Goal: Information Seeking & Learning: Learn about a topic

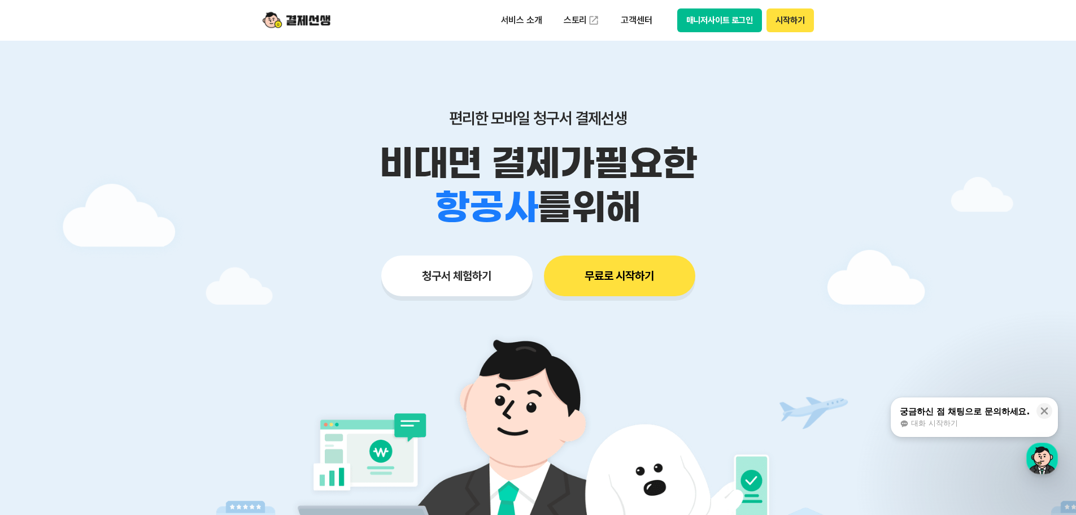
click at [745, 24] on button "매니저사이트 로그인" at bounding box center [719, 20] width 85 height 24
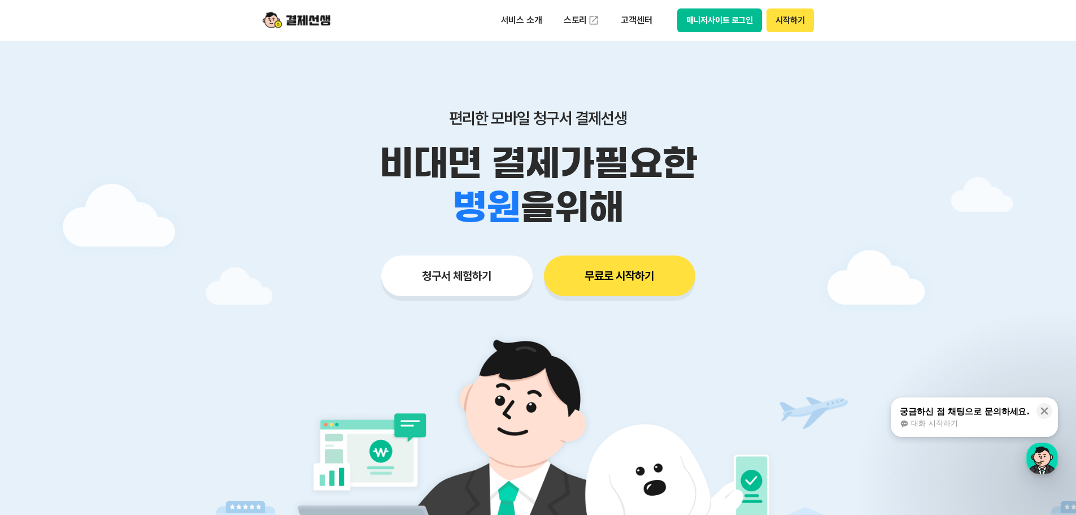
click at [784, 18] on button "시작하기" at bounding box center [790, 20] width 47 height 24
click at [790, 18] on button "시작하기" at bounding box center [790, 20] width 47 height 24
click at [1051, 464] on div "button" at bounding box center [1042, 458] width 32 height 32
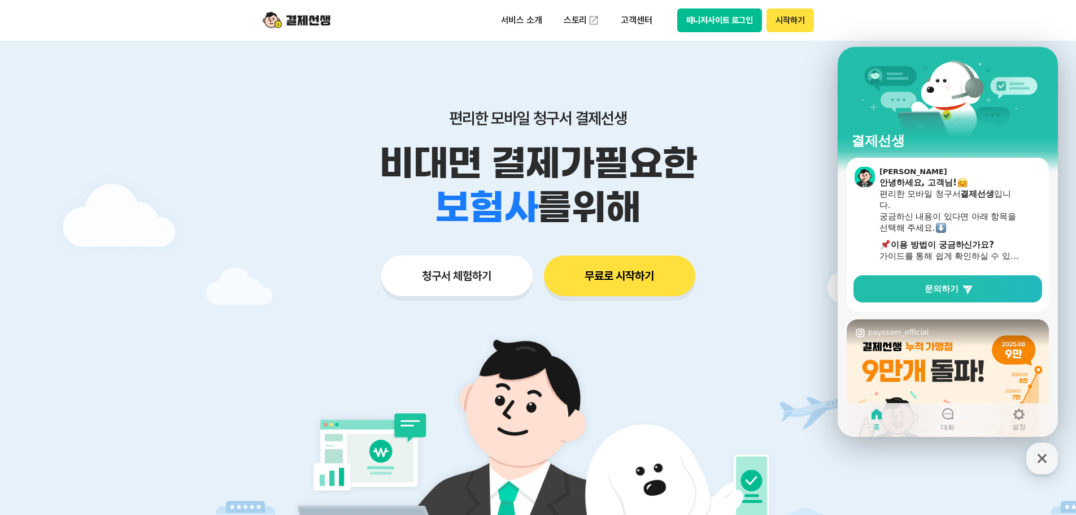
click at [810, 350] on div at bounding box center [538, 339] width 1076 height 596
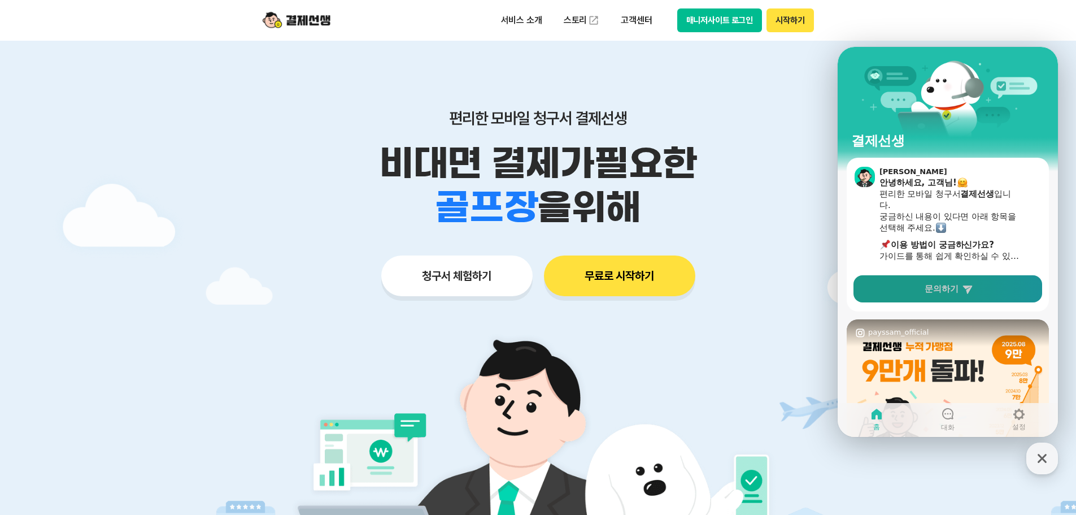
click at [924, 285] on link "문의하기" at bounding box center [948, 288] width 189 height 27
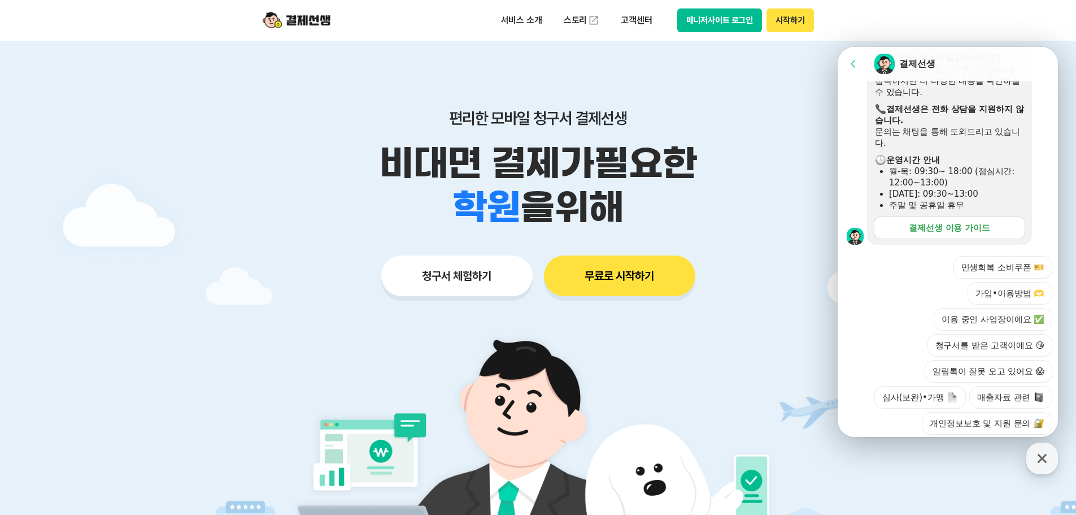
scroll to position [341, 0]
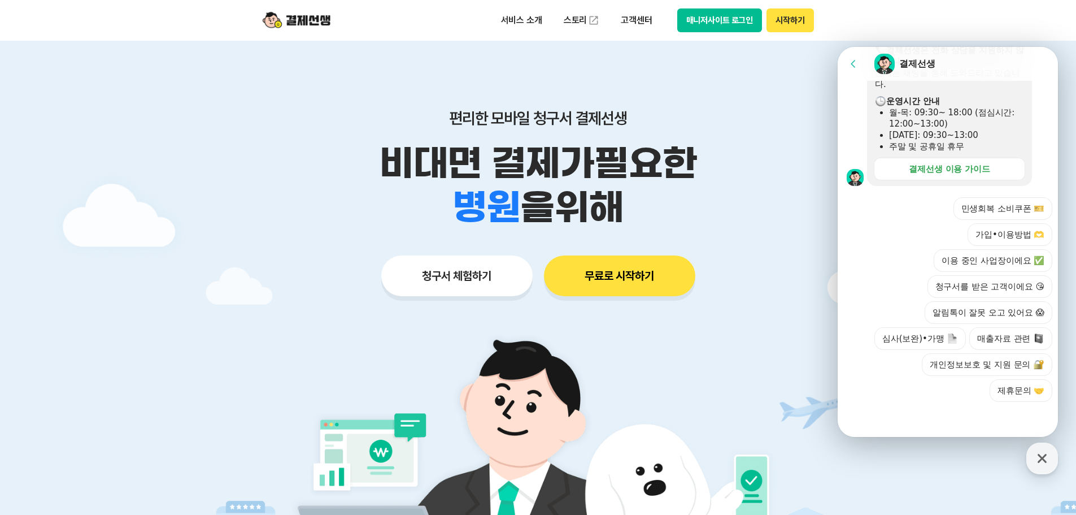
click at [795, 313] on div "편리한 모바일 청구서 결제선생 비대면 결제가 필요한 학원 공부방 호텔 쇼핑몰 병원 배달 보험사 항공사 골프장 을 위해 청구서 체험하기 무료로 …" at bounding box center [538, 180] width 578 height 279
click at [317, 21] on img at bounding box center [297, 20] width 68 height 21
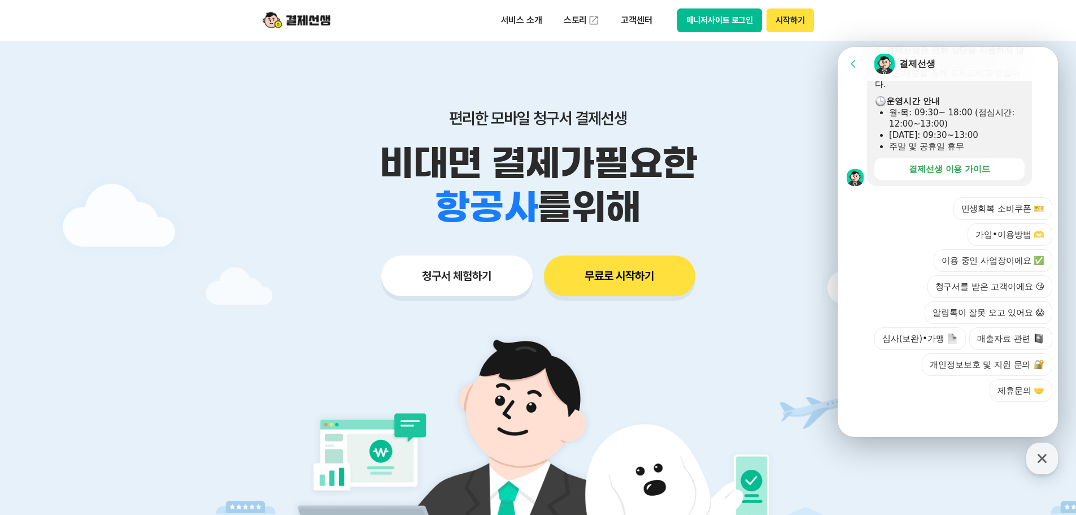
click at [316, 20] on img at bounding box center [297, 20] width 68 height 21
click at [733, 17] on button "매니저사이트 로그인" at bounding box center [719, 20] width 85 height 24
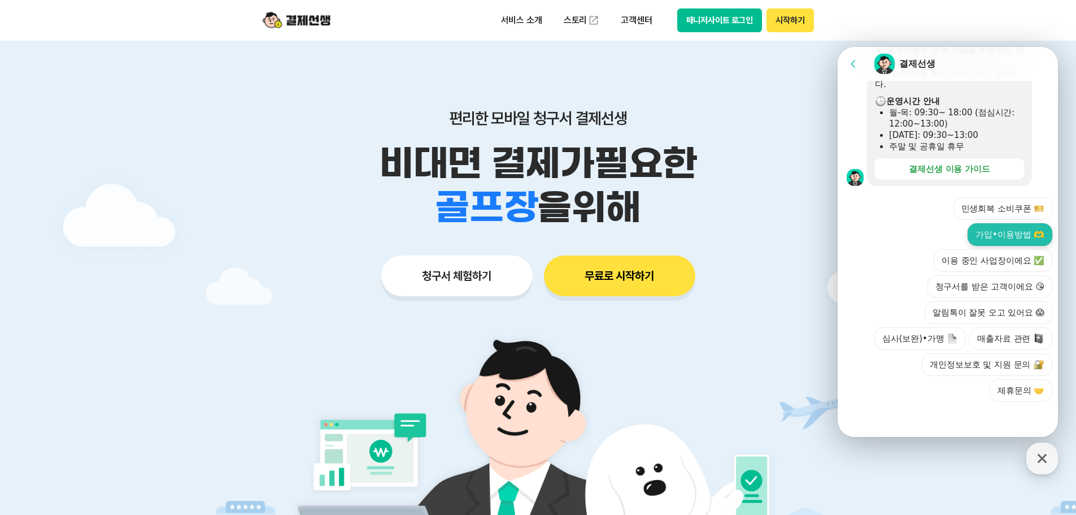
click at [1001, 233] on button "가입•이용방법 🫶" at bounding box center [1010, 234] width 85 height 23
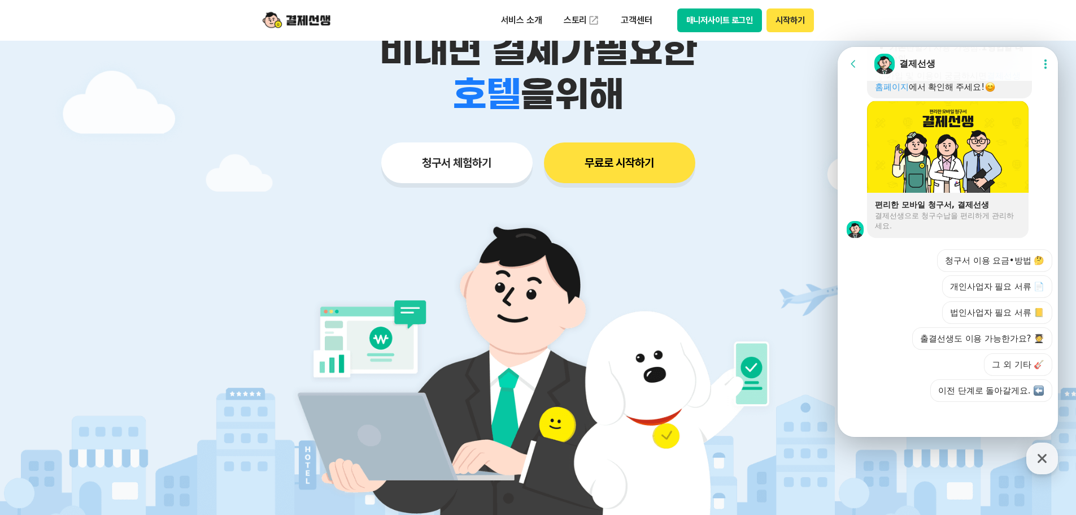
scroll to position [169, 0]
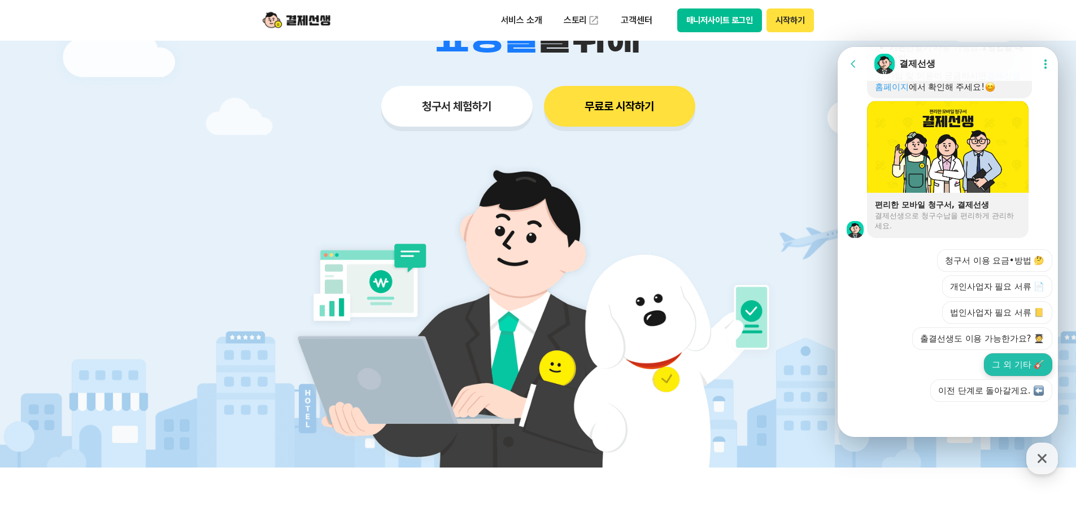
click at [990, 353] on button "그 외 기타 🎸" at bounding box center [1018, 364] width 68 height 23
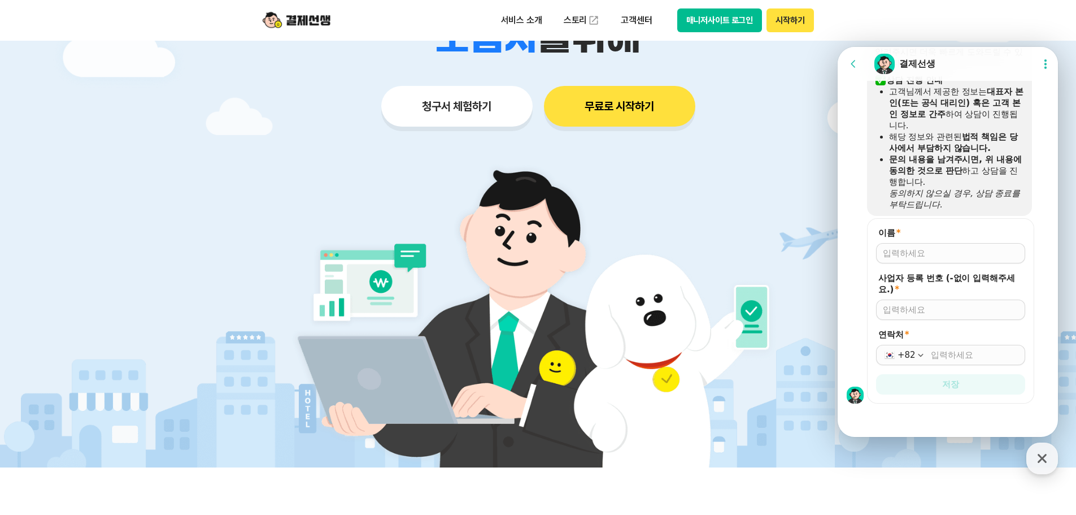
scroll to position [1103, 0]
click at [926, 250] on input "이름 *" at bounding box center [951, 251] width 136 height 11
type input "d"
click at [790, 23] on button "시작하기" at bounding box center [790, 20] width 47 height 24
click at [750, 98] on div "청구서 체험하기 무료로 시작하기" at bounding box center [538, 106] width 578 height 41
